Goal: Task Accomplishment & Management: Manage account settings

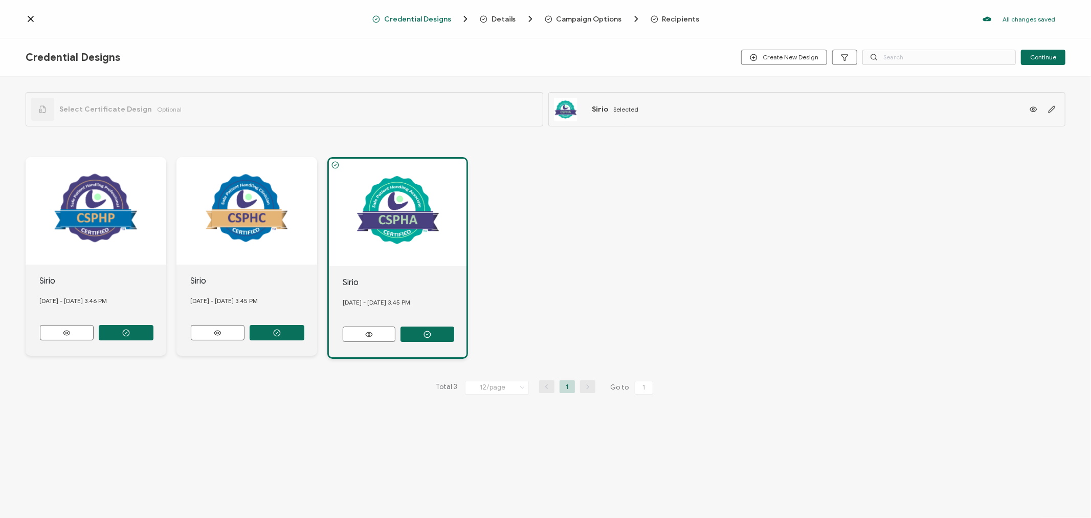
click at [675, 17] on span "Recipients" at bounding box center [680, 19] width 37 height 8
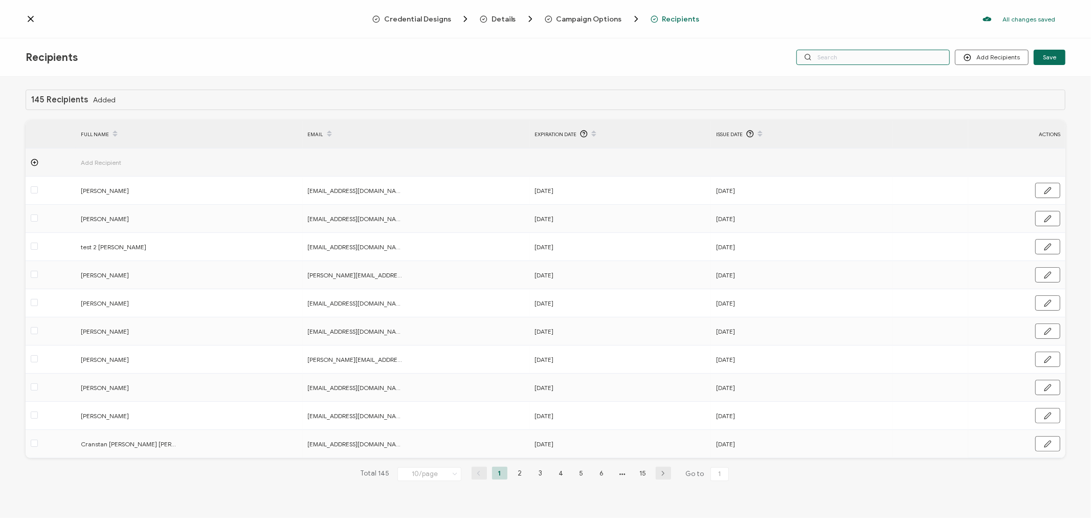
click at [909, 59] on input "text" at bounding box center [872, 57] width 153 height 15
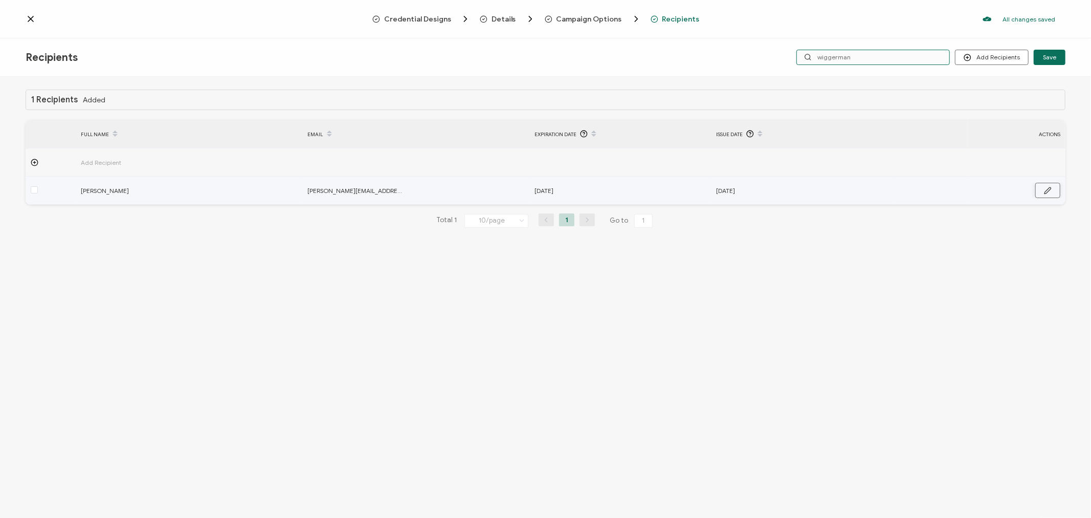
type input "wiggerman"
click at [1048, 191] on icon "button" at bounding box center [1047, 190] width 7 height 6
click at [599, 190] on input "[DATE]" at bounding box center [579, 191] width 90 height 16
click at [605, 190] on input "[DATE]" at bounding box center [579, 191] width 90 height 16
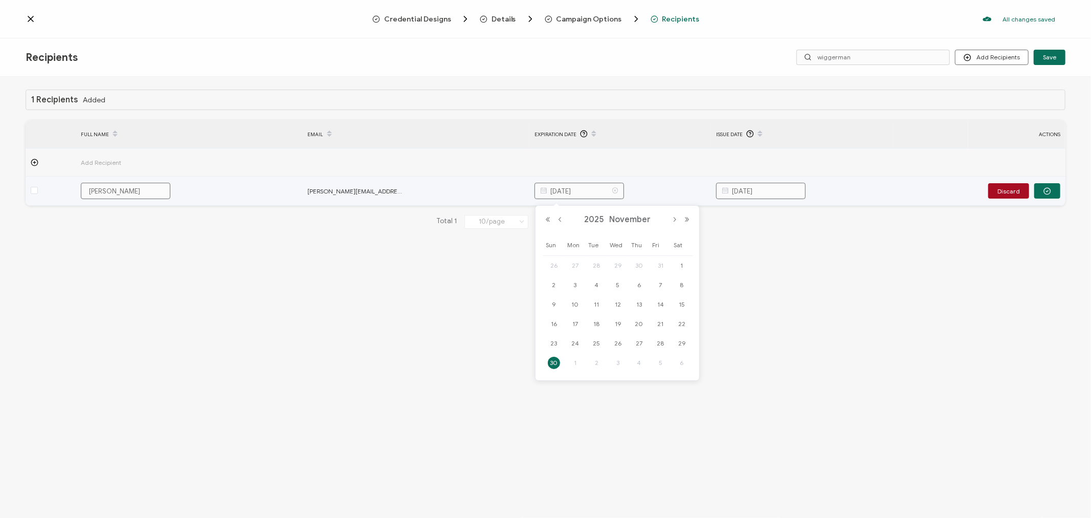
type input "[DATE]"
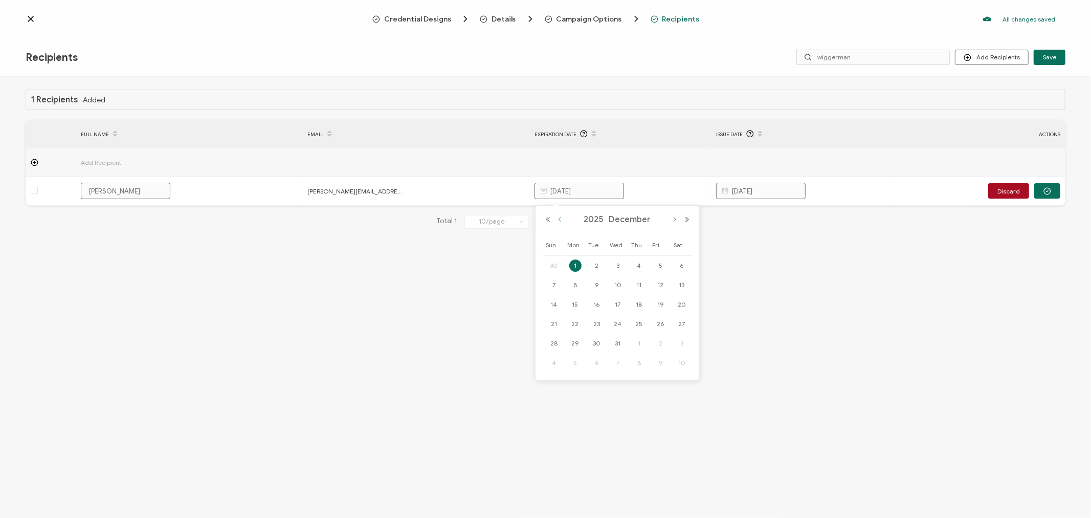
type input "[DATE]"
click at [560, 219] on button "Previous Month" at bounding box center [560, 219] width 12 height 7
click at [577, 363] on span "30" at bounding box center [575, 362] width 12 height 12
type input "[DATE]"
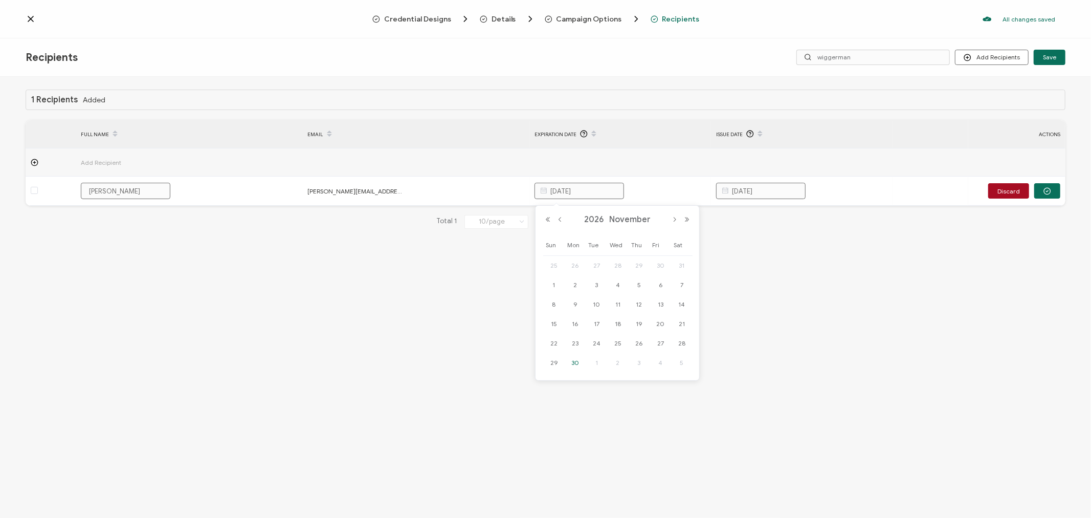
type input "[DATE]"
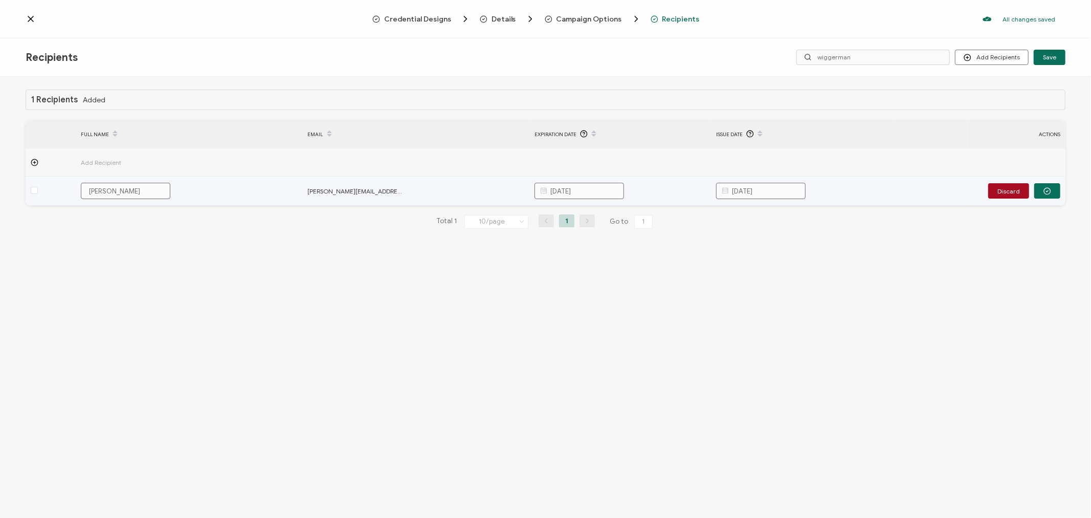
click at [786, 184] on input "[DATE]" at bounding box center [761, 191] width 90 height 16
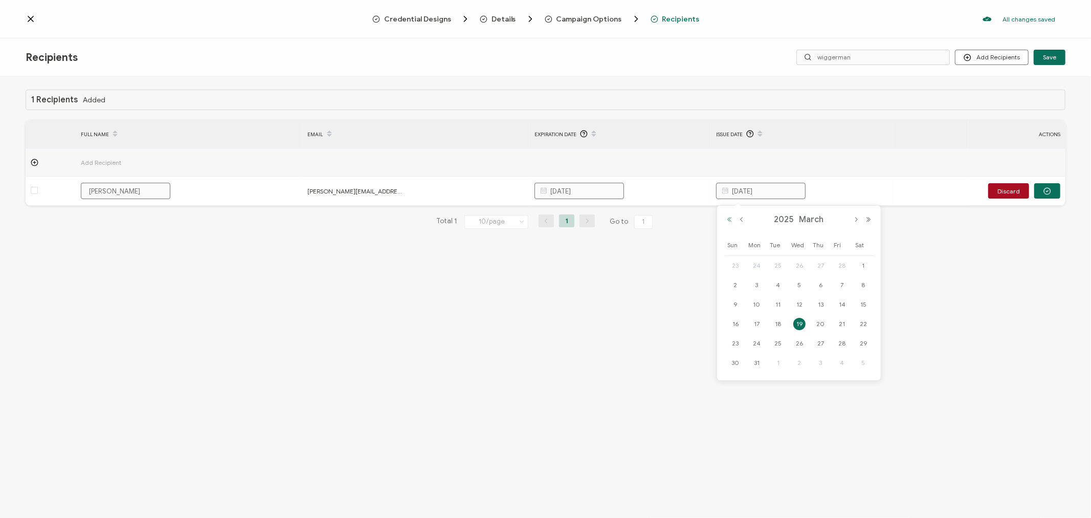
click at [732, 221] on button "Previous Year" at bounding box center [729, 219] width 12 height 7
click at [855, 218] on button "Next Month" at bounding box center [856, 219] width 12 height 7
click at [854, 218] on button "Next Month" at bounding box center [856, 219] width 12 height 7
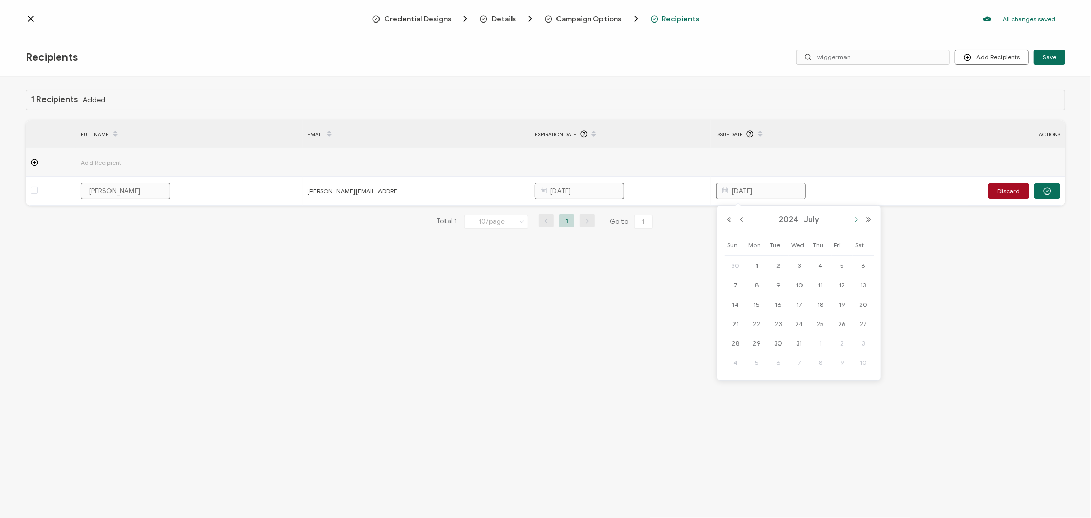
click at [853, 218] on button "Next Month" at bounding box center [856, 219] width 12 height 7
click at [852, 217] on button "Next Month" at bounding box center [856, 219] width 12 height 7
click at [797, 342] on span "27" at bounding box center [799, 343] width 12 height 12
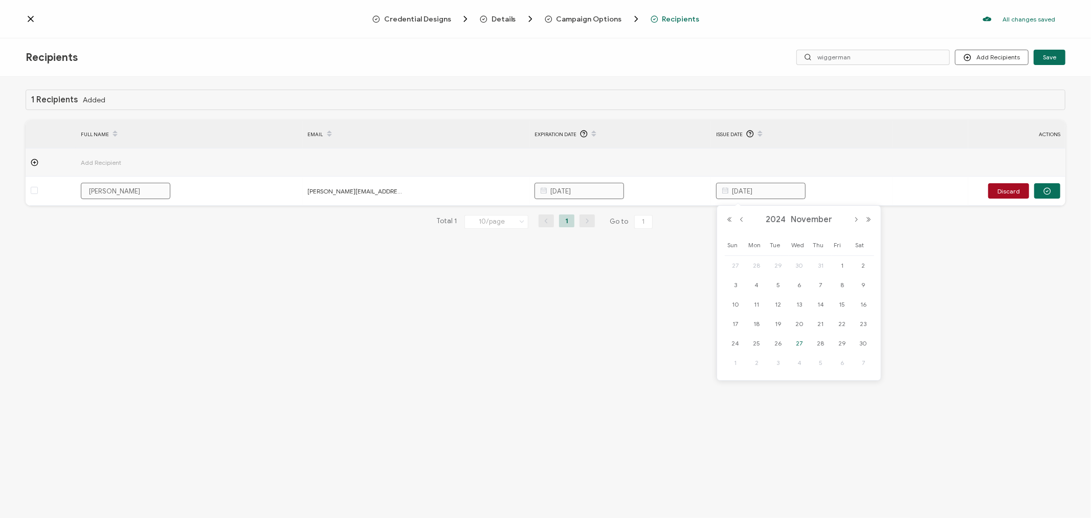
type input "[DATE]"
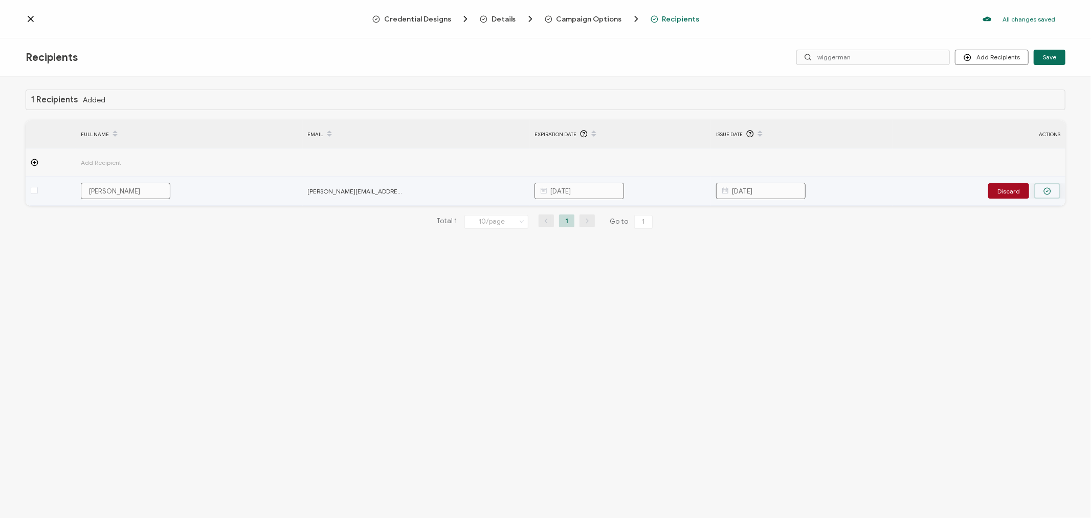
click at [1045, 196] on button "button" at bounding box center [1047, 190] width 26 height 15
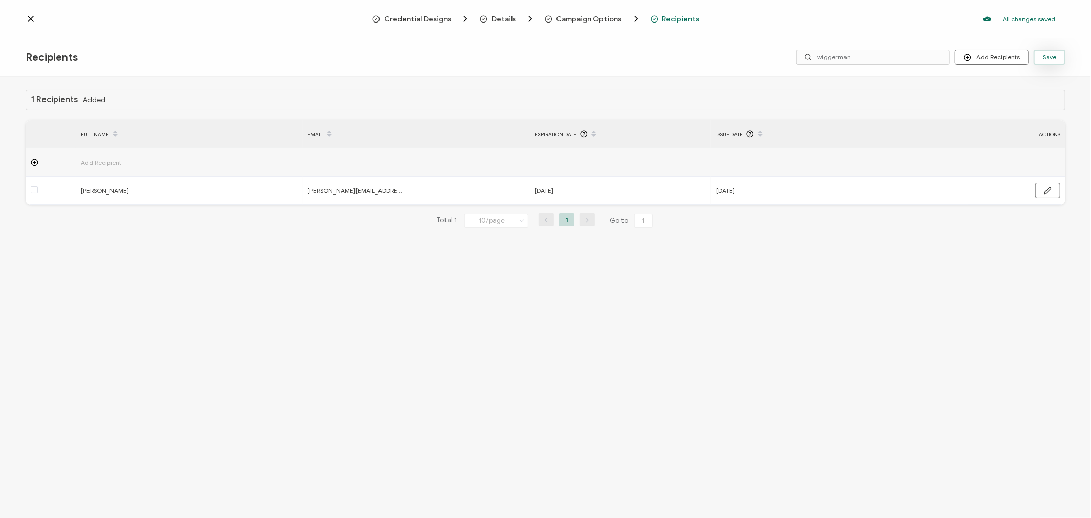
click at [1061, 55] on button "Save" at bounding box center [1050, 57] width 32 height 15
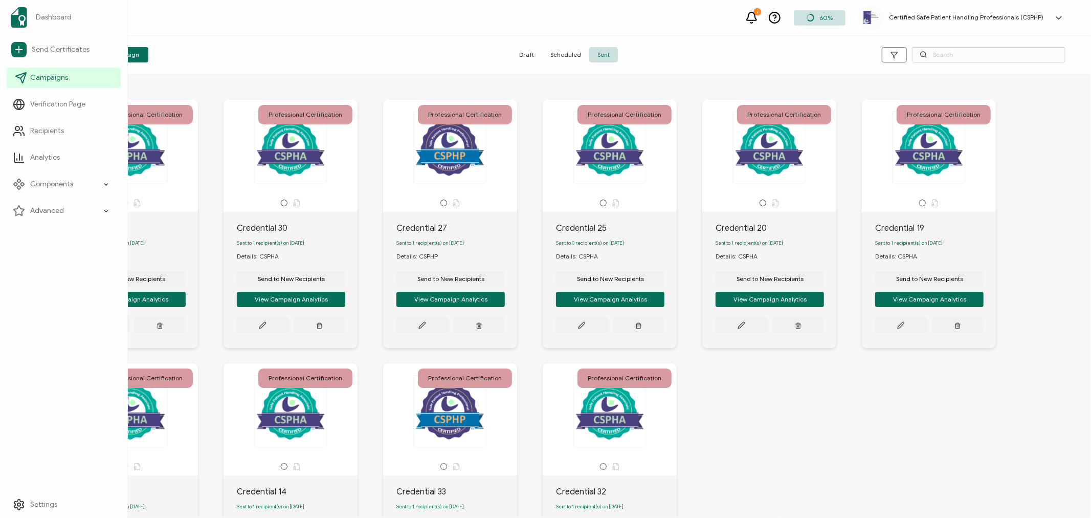
click at [29, 78] on link "Campaigns" at bounding box center [64, 78] width 114 height 20
click at [39, 77] on span "Campaigns" at bounding box center [49, 78] width 38 height 10
click at [52, 17] on span "Dashboard" at bounding box center [54, 17] width 36 height 10
